Goal: Transaction & Acquisition: Purchase product/service

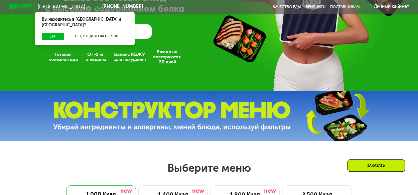
scroll to position [200, 0]
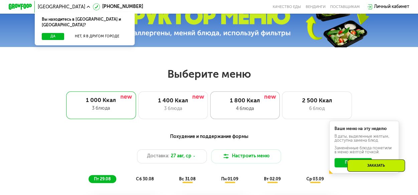
click at [230, 103] on div "1 800 Ккал" at bounding box center [244, 101] width 57 height 7
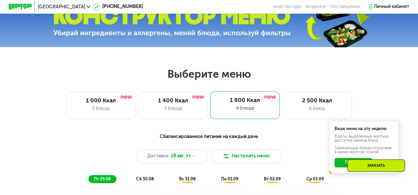
scroll to position [267, 0]
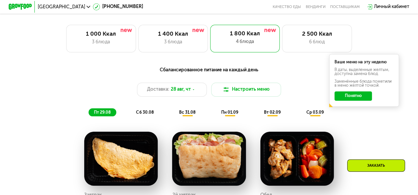
click at [224, 115] on span "пн 01.09" at bounding box center [229, 112] width 17 height 5
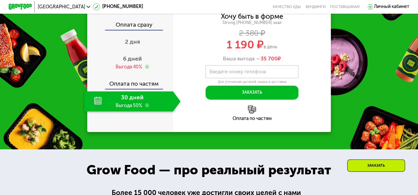
scroll to position [735, 0]
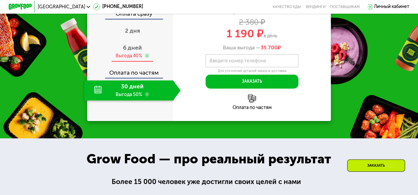
click at [126, 51] on span "6 дней" at bounding box center [132, 47] width 19 height 7
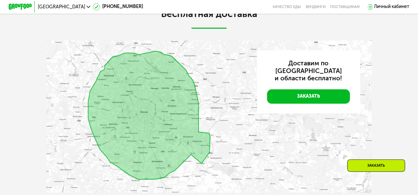
scroll to position [1336, 0]
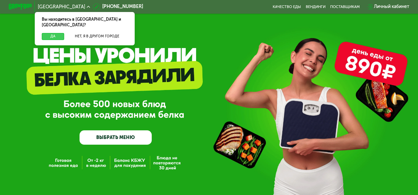
click at [55, 33] on button "Да" at bounding box center [53, 36] width 22 height 7
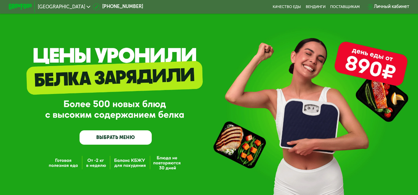
click at [133, 138] on link "ВЫБРАТЬ МЕНЮ" at bounding box center [116, 138] width 72 height 14
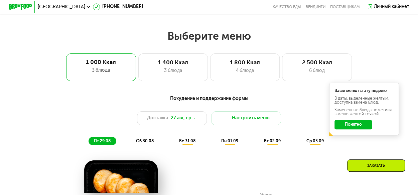
scroll to position [256, 0]
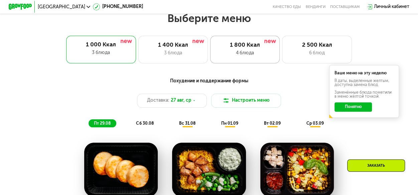
click at [247, 49] on div "1 800 Ккал" at bounding box center [244, 45] width 57 height 7
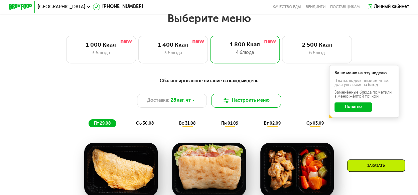
click at [237, 104] on button "Настроить меню" at bounding box center [246, 101] width 70 height 14
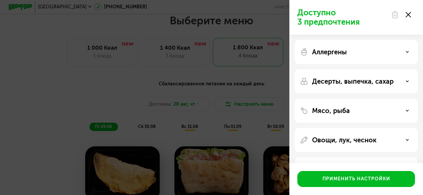
click at [408, 13] on icon at bounding box center [408, 14] width 5 height 5
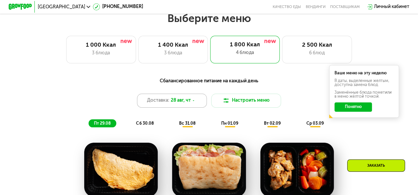
click at [182, 108] on div "Доставка: 28 авг, чт" at bounding box center [172, 101] width 70 height 14
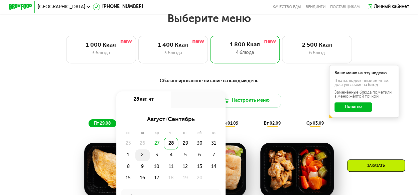
click at [150, 158] on div "2" at bounding box center [157, 156] width 14 height 12
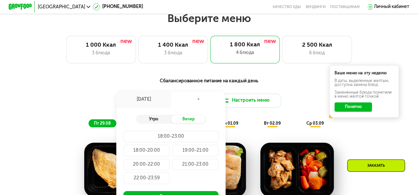
click at [141, 123] on div "Утро" at bounding box center [153, 119] width 35 height 8
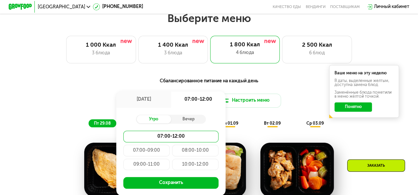
click at [170, 159] on div "08:00-10:00" at bounding box center [146, 165] width 46 height 12
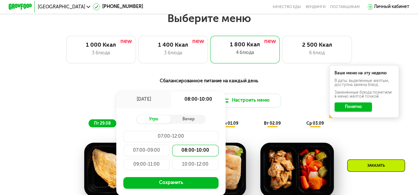
click at [172, 167] on div "09:00-11:00" at bounding box center [195, 165] width 46 height 12
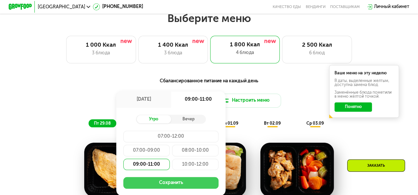
click at [157, 188] on button "Сохранить" at bounding box center [170, 183] width 95 height 12
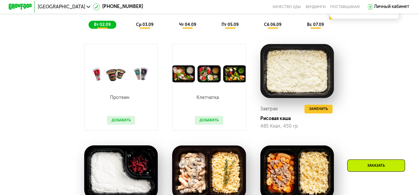
scroll to position [423, 0]
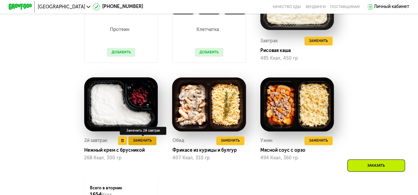
click at [141, 144] on span "Заменить" at bounding box center [142, 141] width 19 height 6
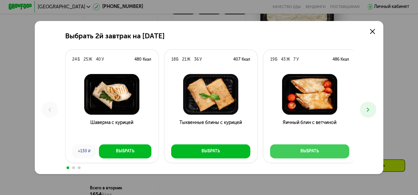
click at [298, 151] on button "Выбрать" at bounding box center [309, 152] width 79 height 14
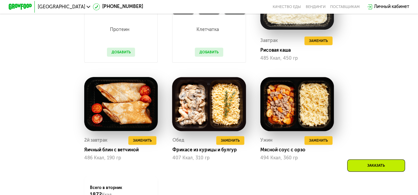
scroll to position [405, 0]
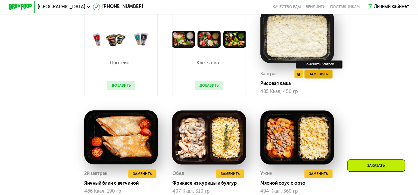
click at [318, 77] on span "Заменить" at bounding box center [318, 74] width 19 height 6
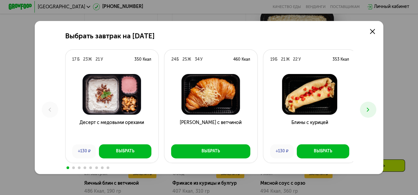
click at [371, 109] on icon at bounding box center [367, 110] width 7 height 7
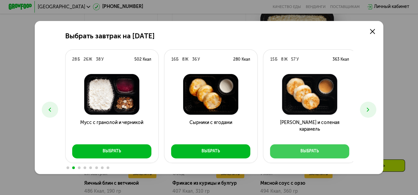
click at [300, 151] on div "Выбрать" at bounding box center [309, 152] width 18 height 6
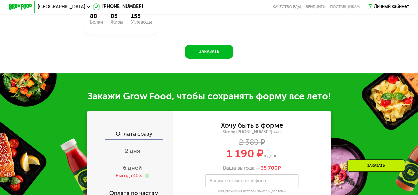
scroll to position [672, 0]
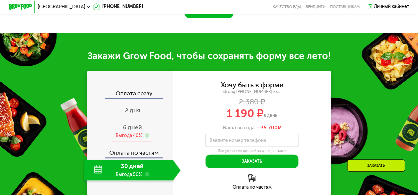
click at [128, 131] on span "6 дней" at bounding box center [132, 127] width 19 height 7
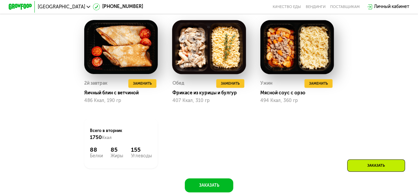
scroll to position [505, 0]
